Goal: Check status: Check status

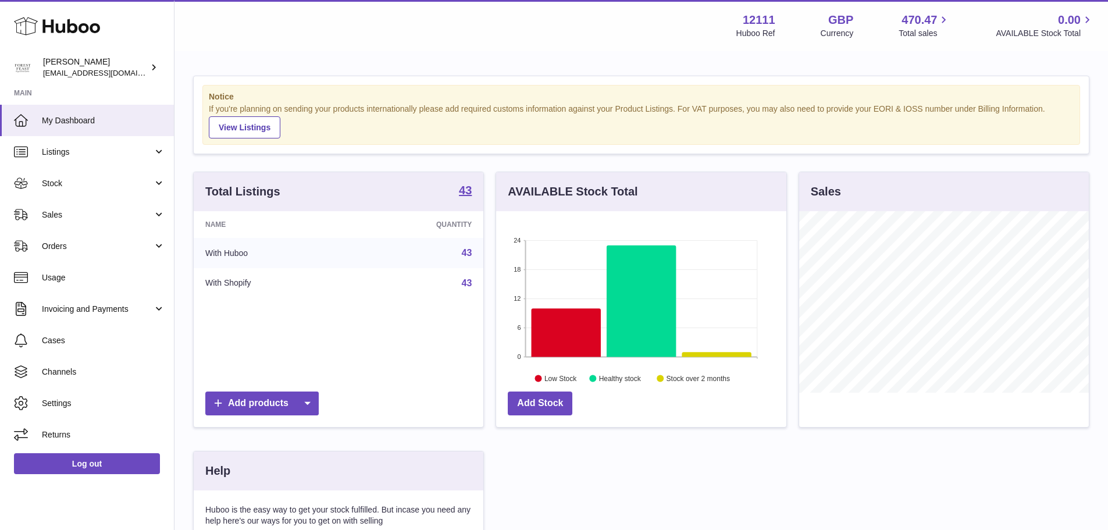
scroll to position [182, 293]
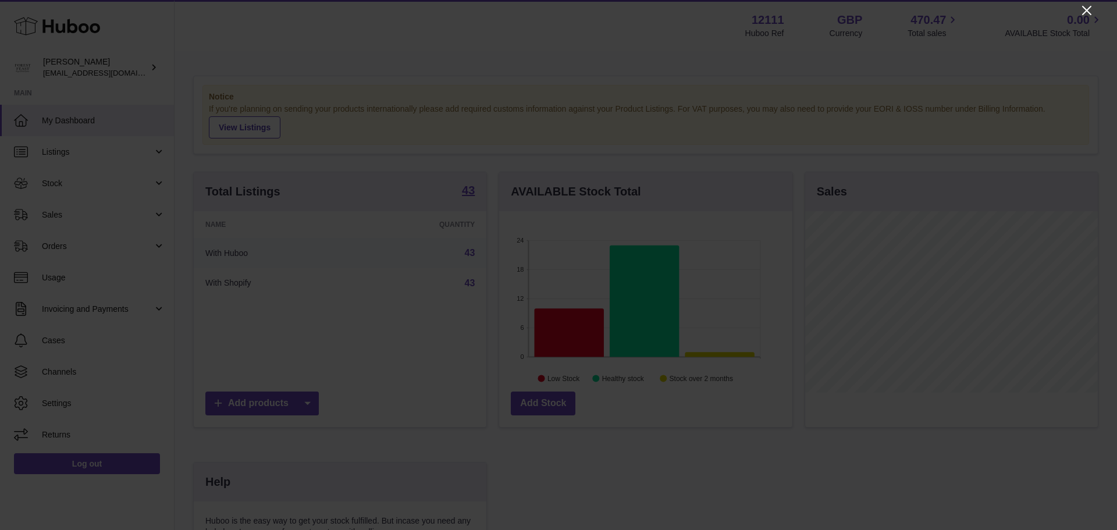
click at [1090, 8] on icon "Close" at bounding box center [1086, 10] width 9 height 9
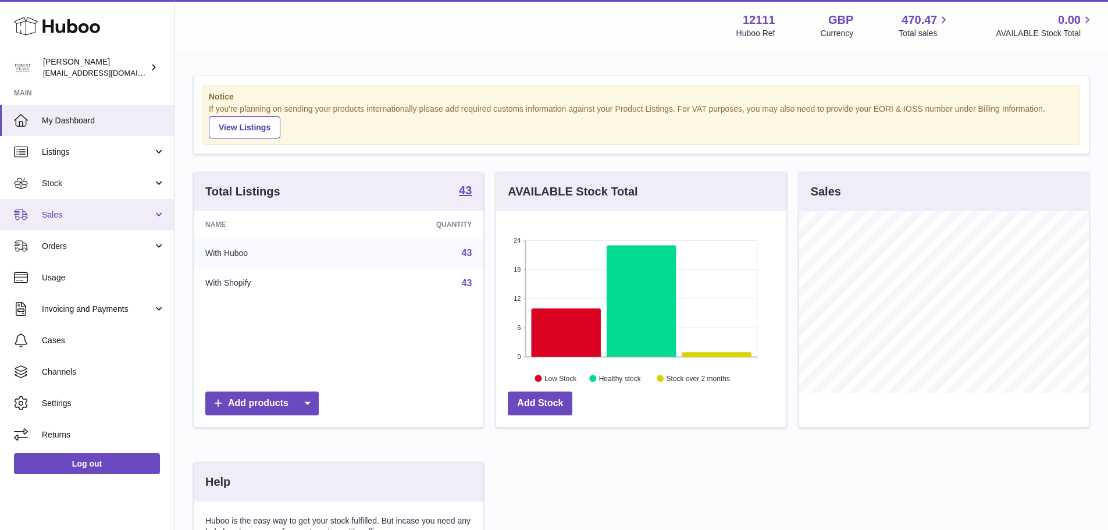
click at [105, 214] on span "Sales" at bounding box center [97, 214] width 111 height 11
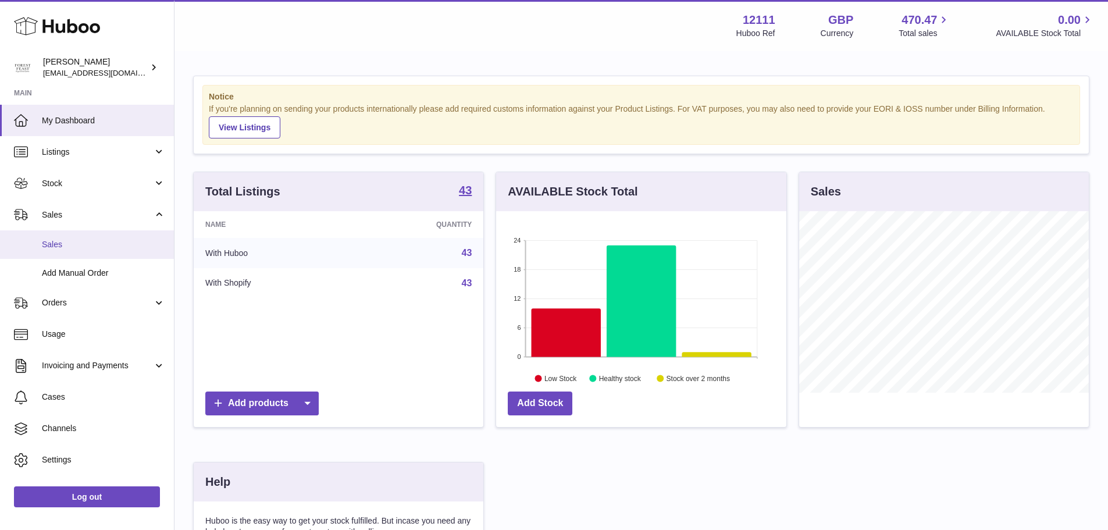
click at [78, 244] on span "Sales" at bounding box center [103, 244] width 123 height 11
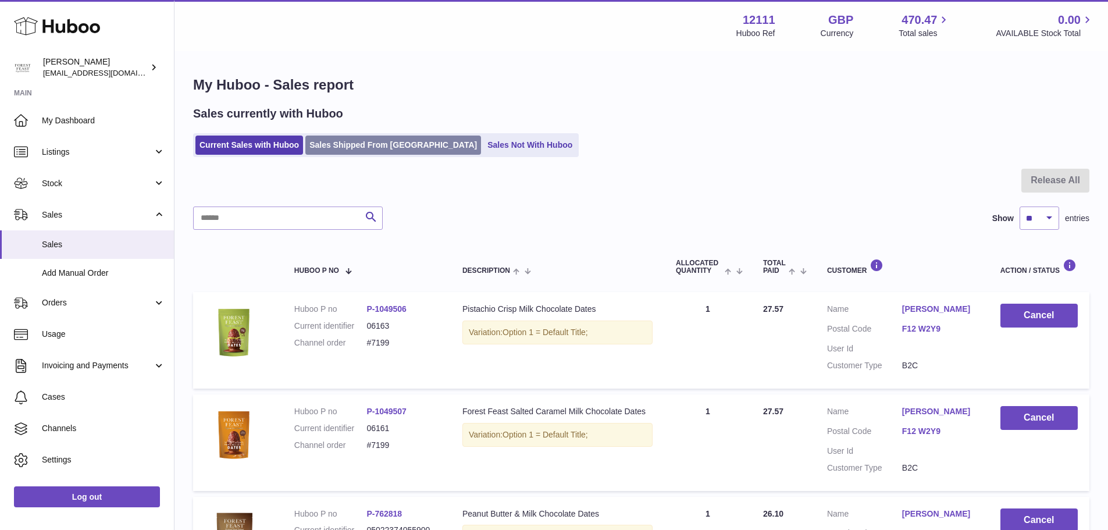
click at [357, 136] on link "Sales Shipped From [GEOGRAPHIC_DATA]" at bounding box center [393, 145] width 176 height 19
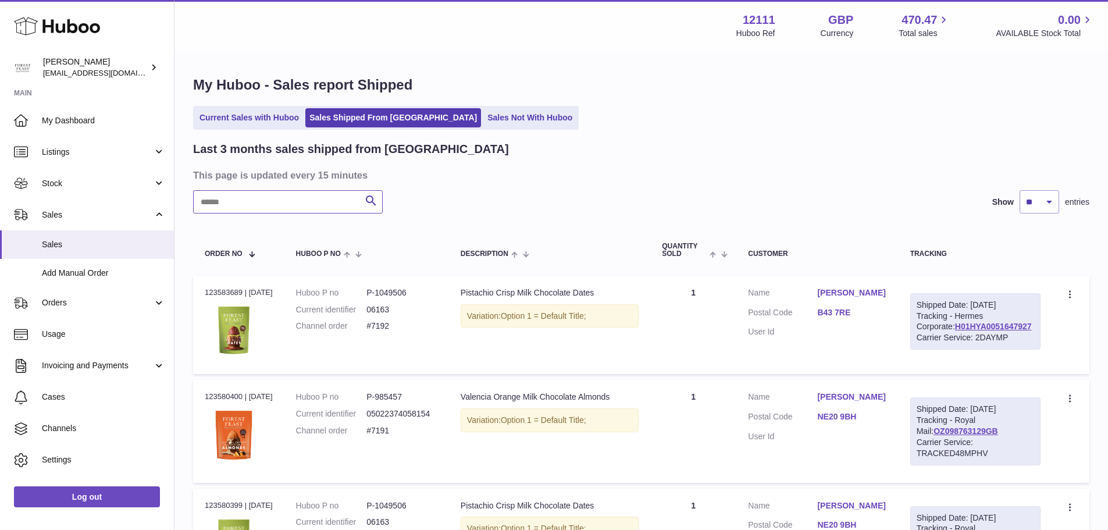
paste input "******"
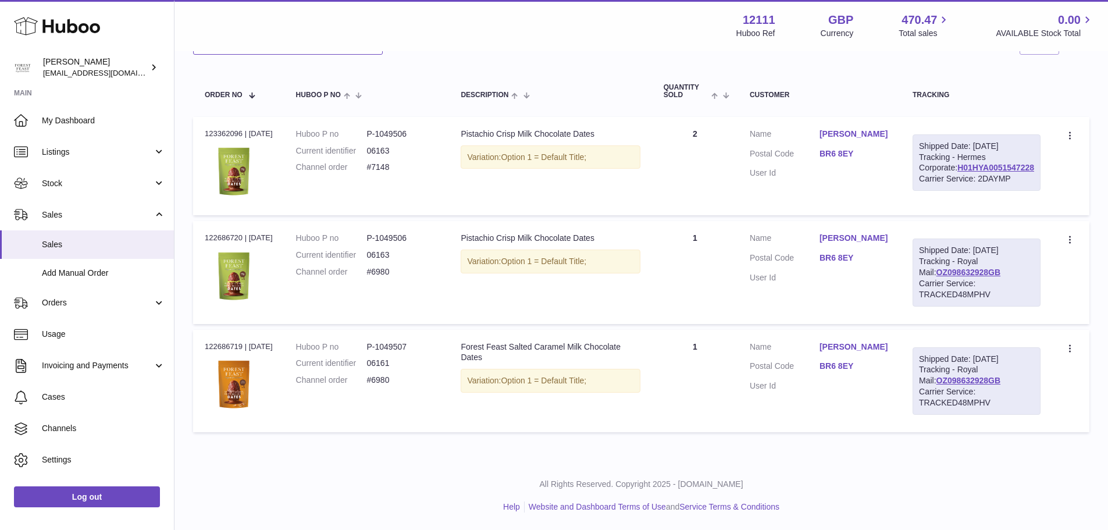
scroll to position [170, 0]
type input "******"
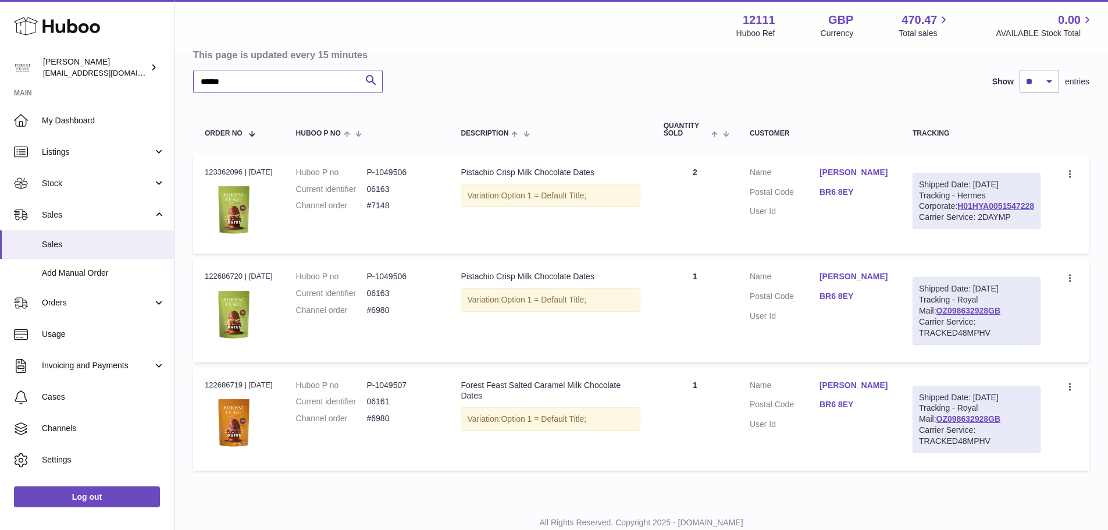
scroll to position [54, 0]
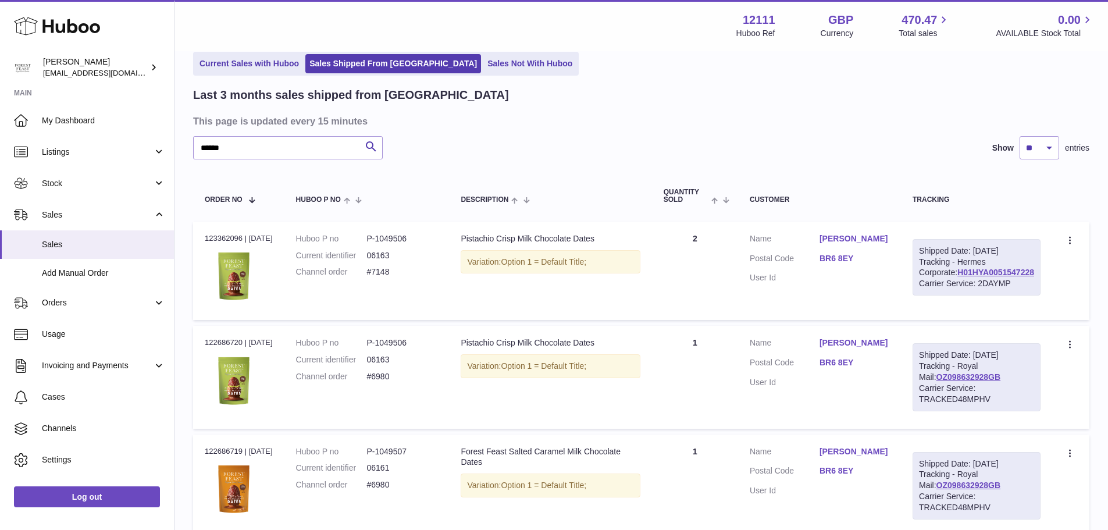
click at [211, 237] on div "Order no 123362096 | [DATE]" at bounding box center [239, 238] width 68 height 10
copy div "123362096"
click at [570, 99] on div "Last 3 months sales shipped from [GEOGRAPHIC_DATA]" at bounding box center [641, 95] width 897 height 16
click at [613, 163] on div "Last 3 months sales shipped from [GEOGRAPHIC_DATA] This page is updated every 1…" at bounding box center [641, 315] width 897 height 456
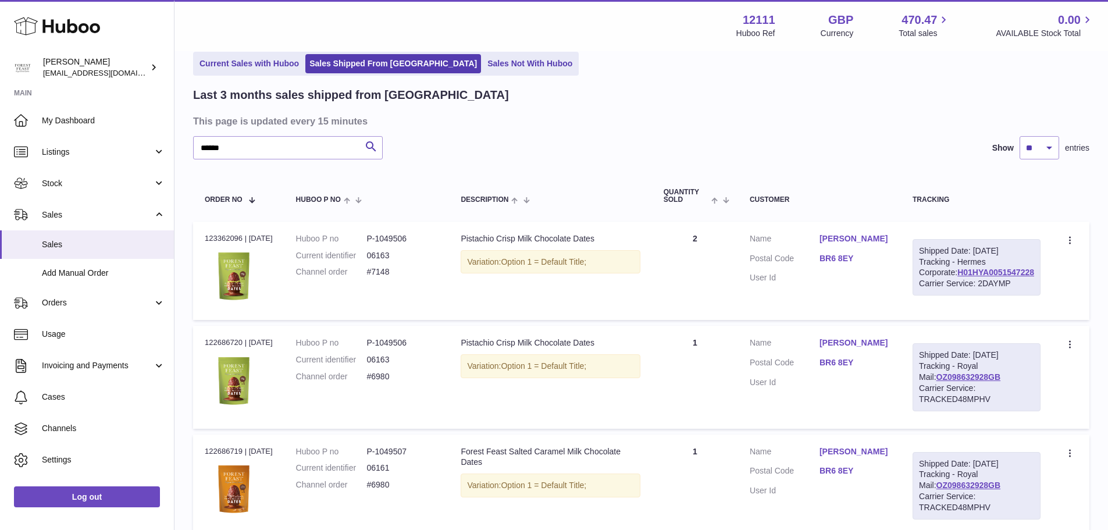
click at [223, 240] on div "Order no 123362096 | [DATE]" at bounding box center [239, 238] width 68 height 10
copy div "123362096"
